Goal: Task Accomplishment & Management: Use online tool/utility

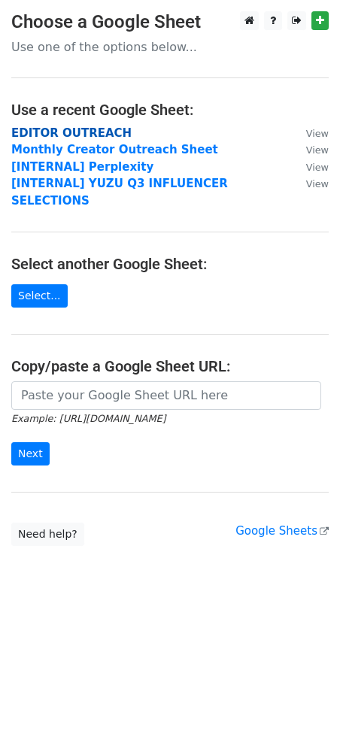
click at [56, 129] on strong "EDITOR OUTREACH" at bounding box center [71, 133] width 120 height 14
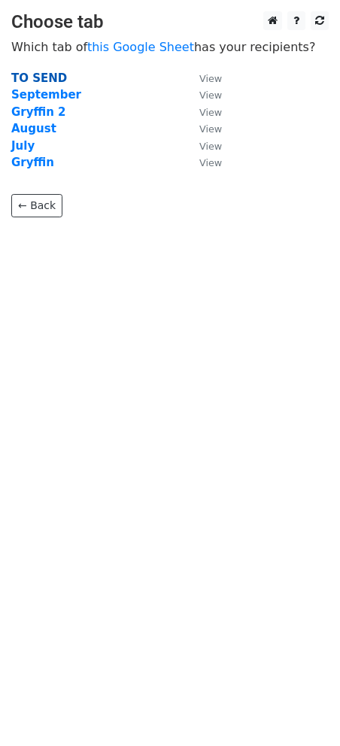
click at [50, 81] on strong "TO SEND" at bounding box center [39, 78] width 56 height 14
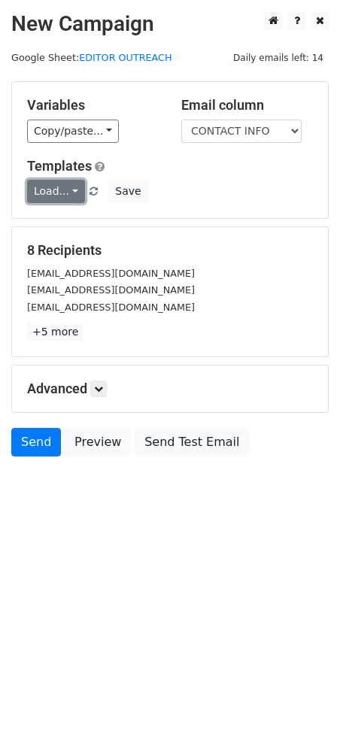
click at [51, 199] on link "Load..." at bounding box center [56, 191] width 58 height 23
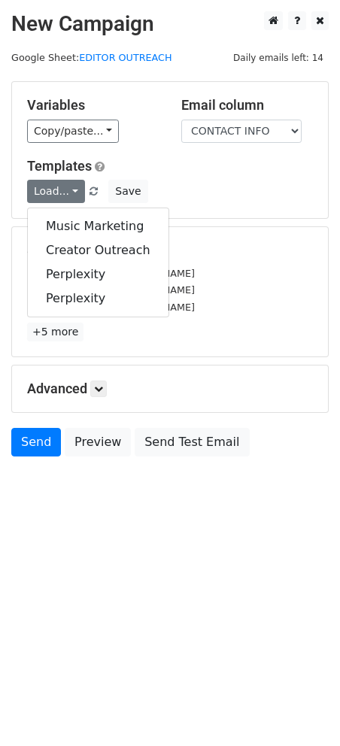
click at [216, 190] on div "Load... Music Marketing Creator Outreach Perplexity Perplexity Save" at bounding box center [170, 191] width 309 height 23
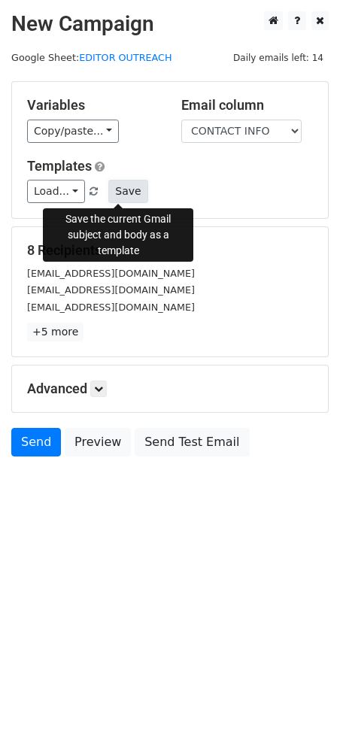
click at [117, 194] on button "Save" at bounding box center [127, 191] width 39 height 23
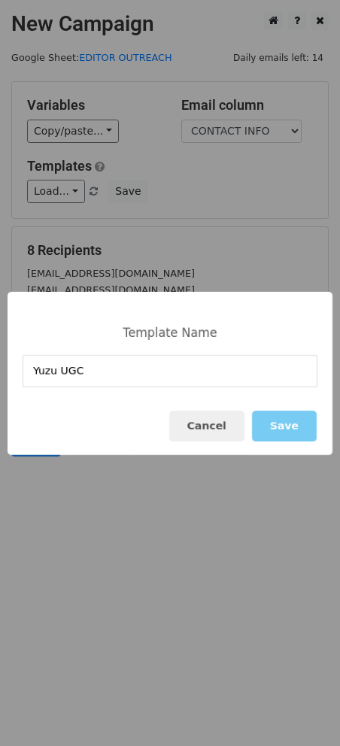
type input "Yuzu UGC"
click at [289, 427] on button "Save" at bounding box center [284, 426] width 65 height 31
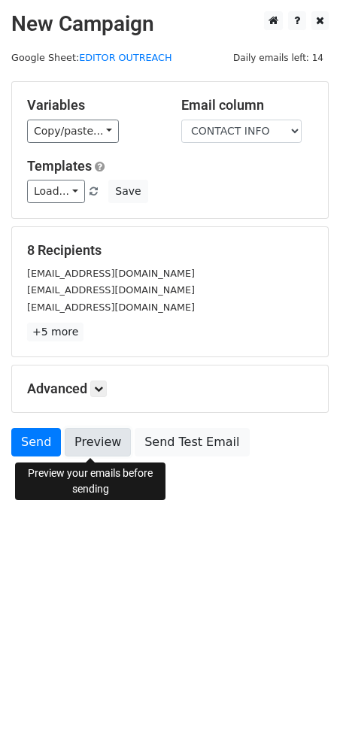
click at [111, 445] on link "Preview" at bounding box center [98, 442] width 66 height 29
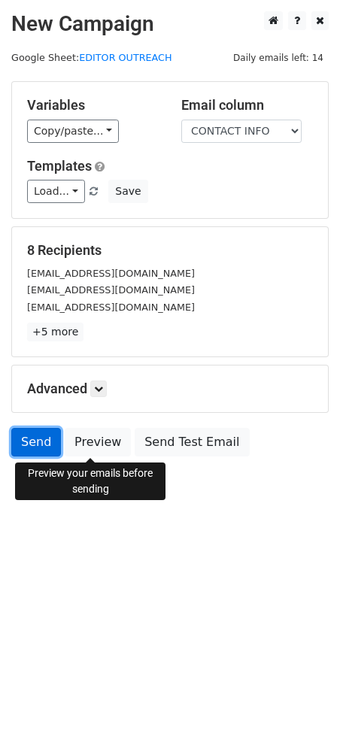
click at [41, 436] on link "Send" at bounding box center [36, 442] width 50 height 29
